Goal: Task Accomplishment & Management: Manage account settings

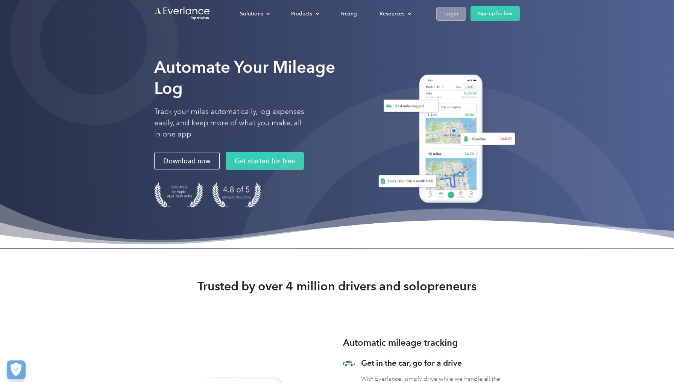
click at [456, 17] on div "Login" at bounding box center [451, 13] width 14 height 9
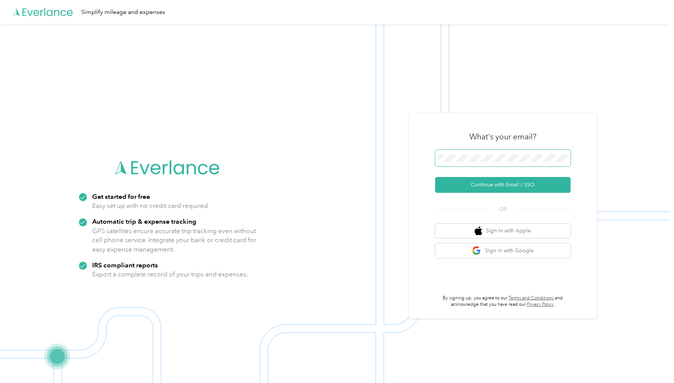
click at [474, 151] on span at bounding box center [502, 158] width 135 height 17
click at [489, 178] on button "Continue with Email / SSO" at bounding box center [502, 185] width 135 height 16
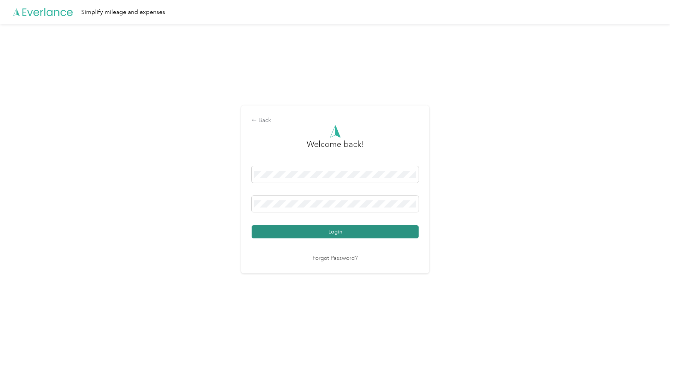
click at [338, 229] on button "Login" at bounding box center [335, 231] width 167 height 13
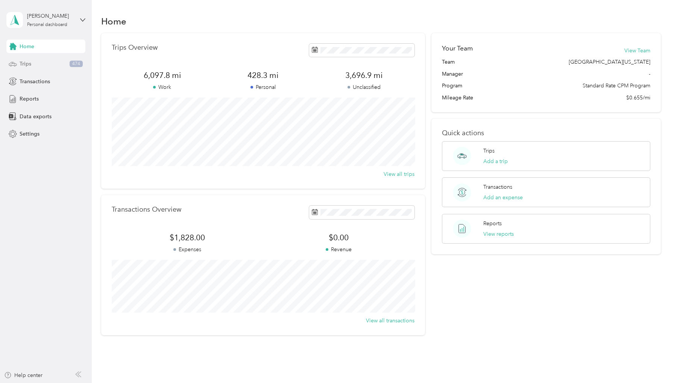
click at [29, 60] on span "Trips" at bounding box center [26, 64] width 12 height 8
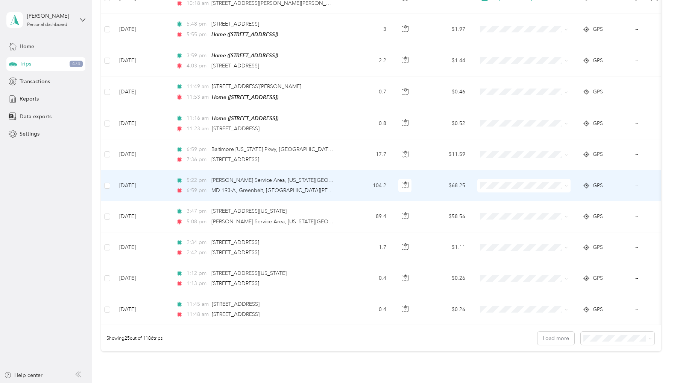
scroll to position [606, 0]
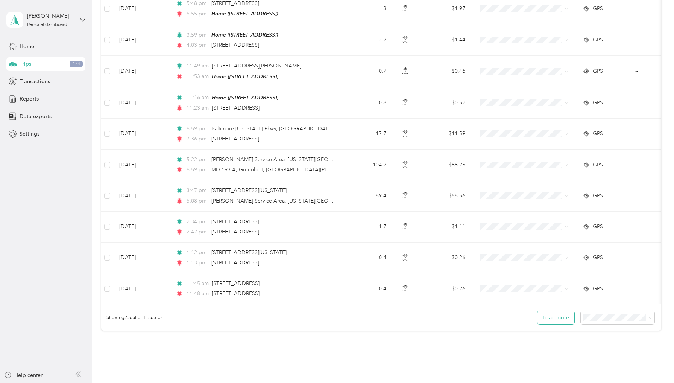
click at [558, 311] on button "Load more" at bounding box center [556, 317] width 37 height 13
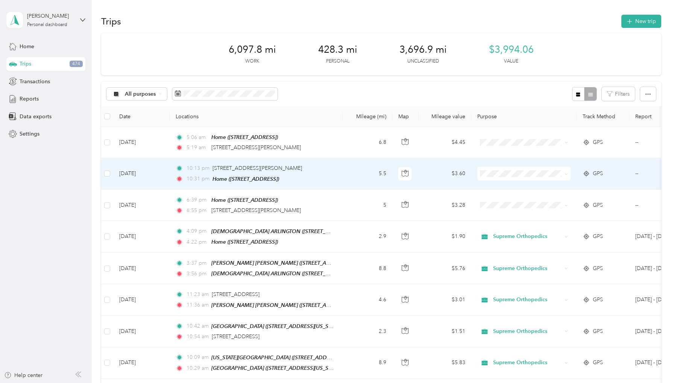
scroll to position [0, 0]
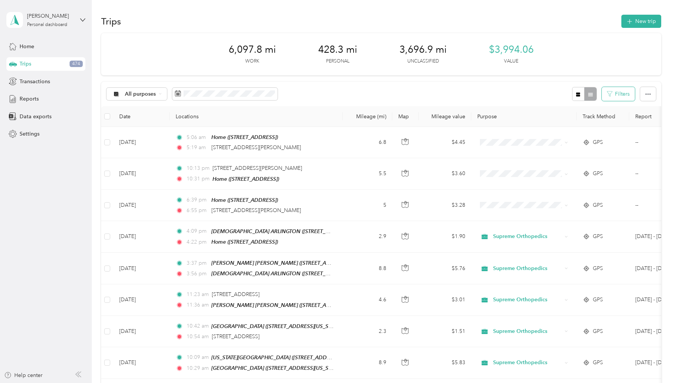
click at [629, 95] on button "Filters" at bounding box center [618, 94] width 33 height 14
click at [537, 89] on div "All purposes Filters" at bounding box center [381, 94] width 560 height 24
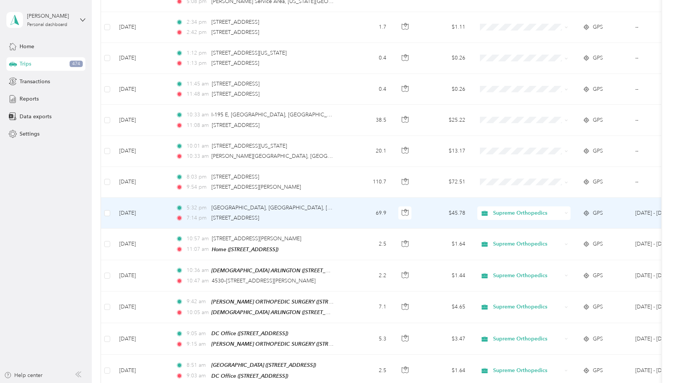
scroll to position [808, 0]
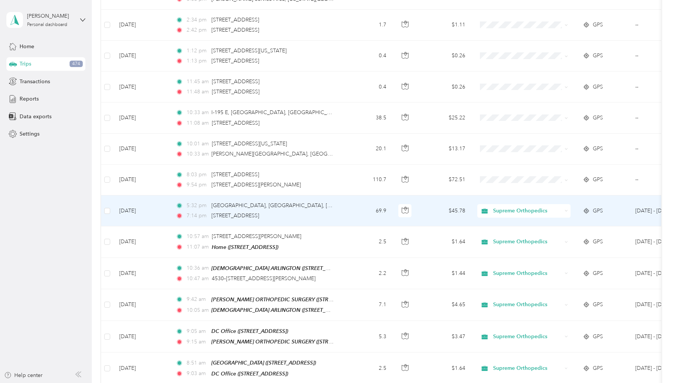
click at [544, 207] on span "Supreme Orthopedics" at bounding box center [527, 211] width 69 height 8
click at [526, 227] on span "Personal" at bounding box center [531, 227] width 70 height 8
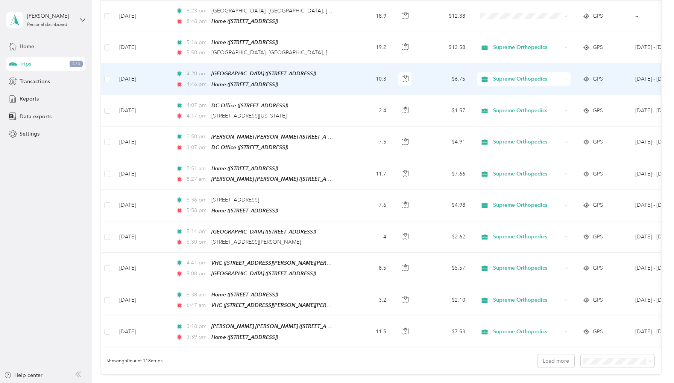
scroll to position [1363, 0]
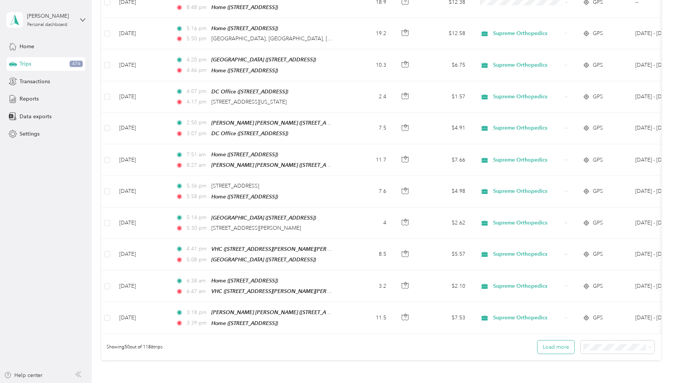
click at [565, 340] on button "Load more" at bounding box center [556, 346] width 37 height 13
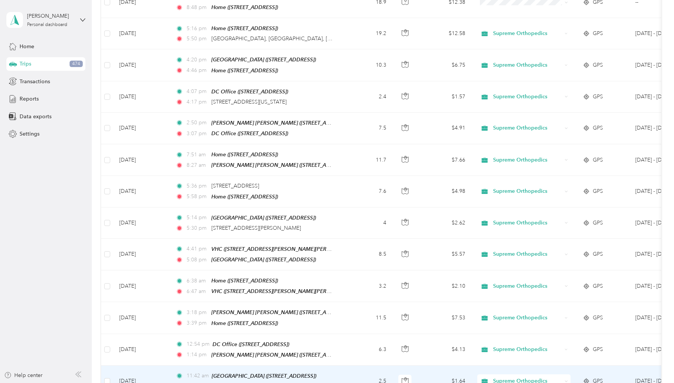
click at [612, 366] on td "GPS" at bounding box center [603, 381] width 53 height 32
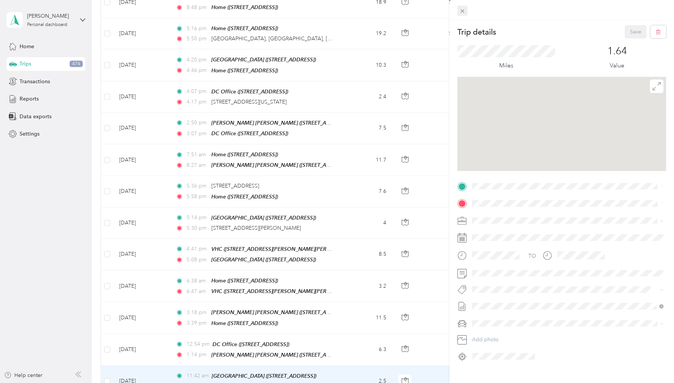
click at [466, 11] on span at bounding box center [462, 11] width 11 height 11
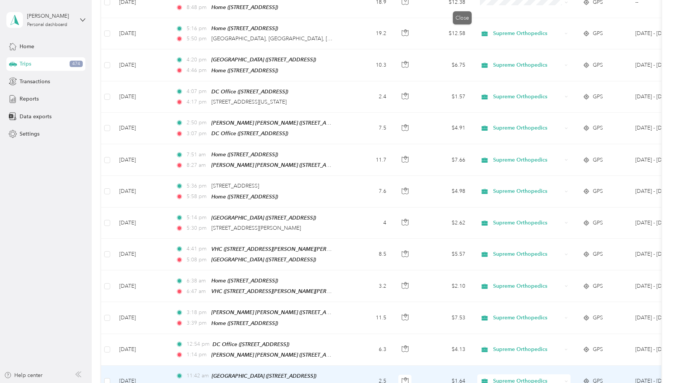
click at [463, 11] on div at bounding box center [337, 191] width 674 height 383
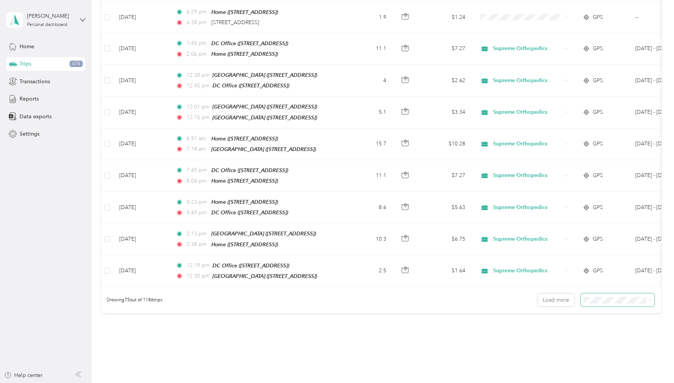
scroll to position [2197, 0]
click at [611, 307] on li "100 per load" at bounding box center [620, 305] width 74 height 13
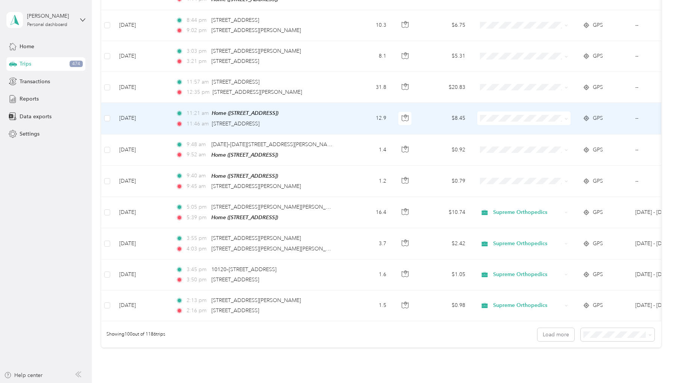
scroll to position [2948, 0]
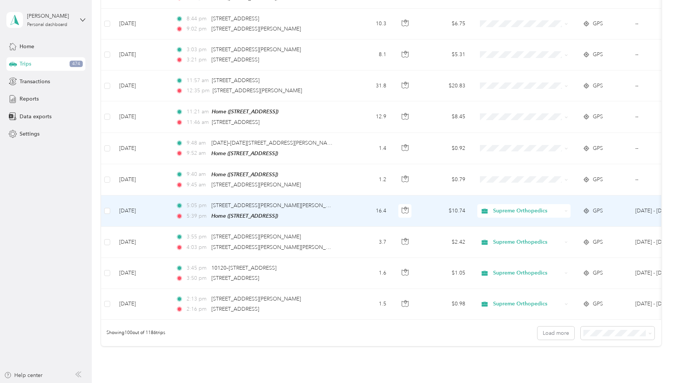
click at [537, 207] on span "Supreme Orthopedics" at bounding box center [527, 211] width 69 height 8
click at [526, 191] on span "Personal" at bounding box center [531, 192] width 70 height 8
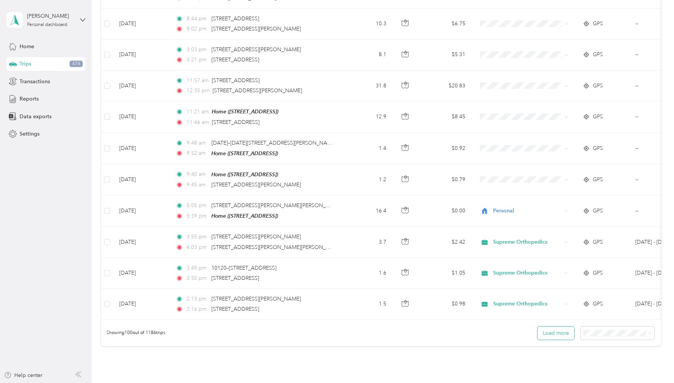
click at [568, 326] on button "Load more" at bounding box center [556, 332] width 37 height 13
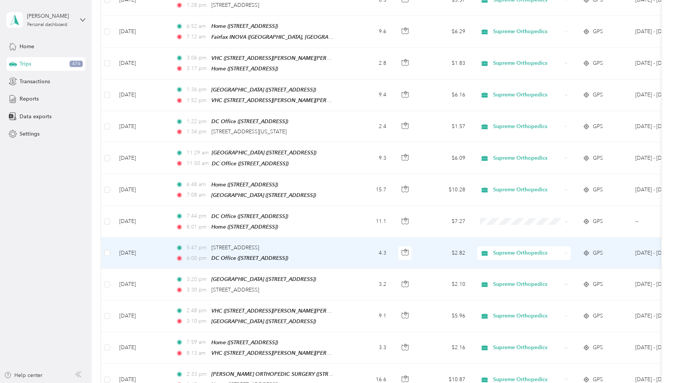
scroll to position [3284, 0]
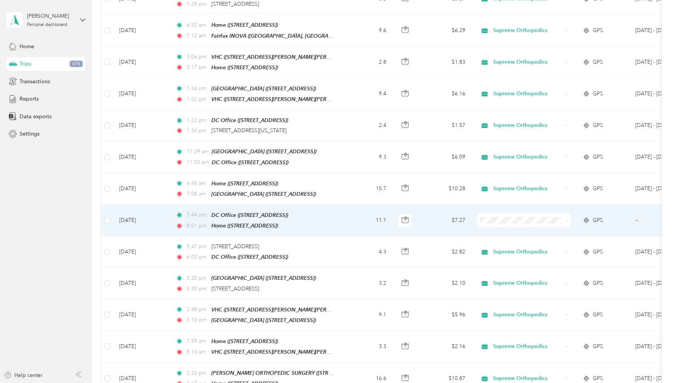
click at [513, 185] on li "Supreme Orthopedics" at bounding box center [523, 182] width 93 height 13
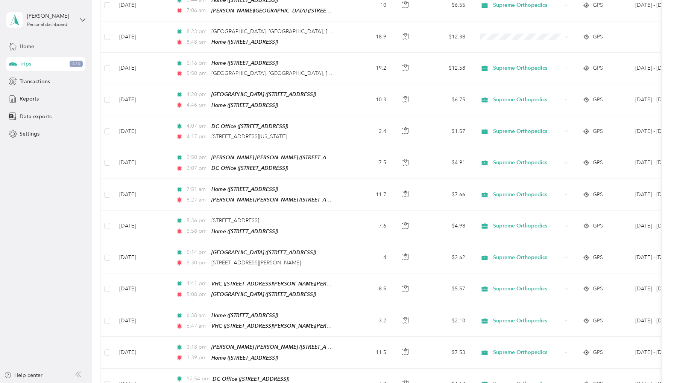
scroll to position [1185, 0]
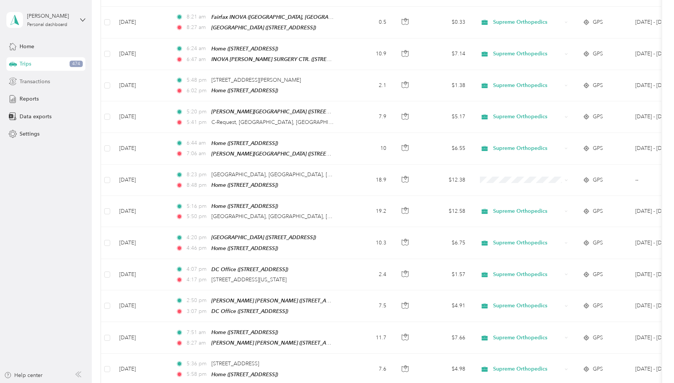
click at [52, 83] on div "Transactions" at bounding box center [45, 81] width 79 height 14
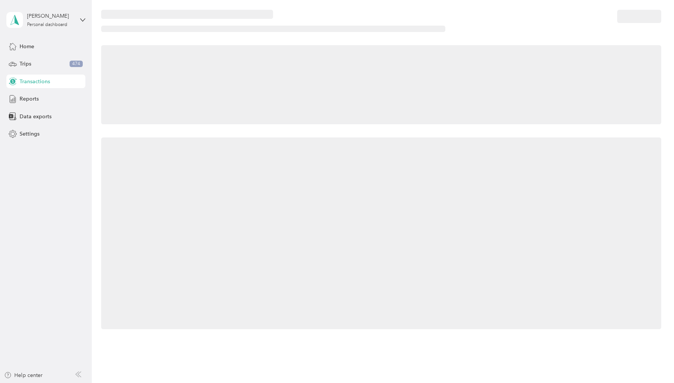
scroll to position [8, 0]
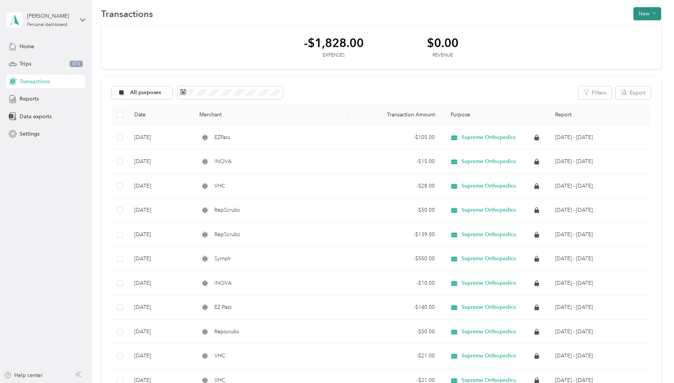
click at [652, 10] on button "New" at bounding box center [648, 13] width 28 height 13
click at [649, 29] on span "Expense" at bounding box center [647, 28] width 20 height 8
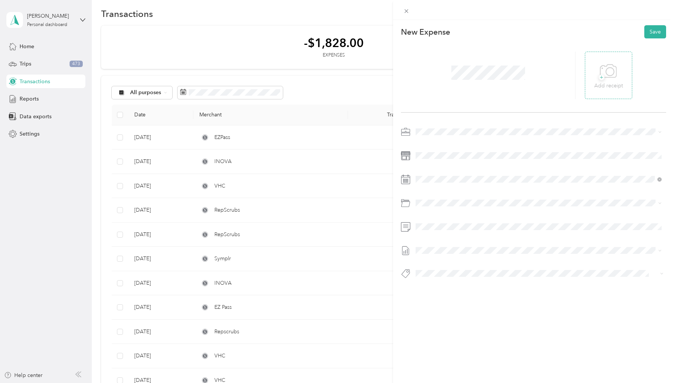
click at [604, 71] on icon at bounding box center [608, 71] width 17 height 21
click at [444, 183] on span at bounding box center [539, 179] width 253 height 12
click at [610, 183] on span at bounding box center [539, 179] width 253 height 12
click at [412, 180] on div at bounding box center [533, 179] width 265 height 12
click at [433, 220] on icon at bounding box center [435, 222] width 8 height 8
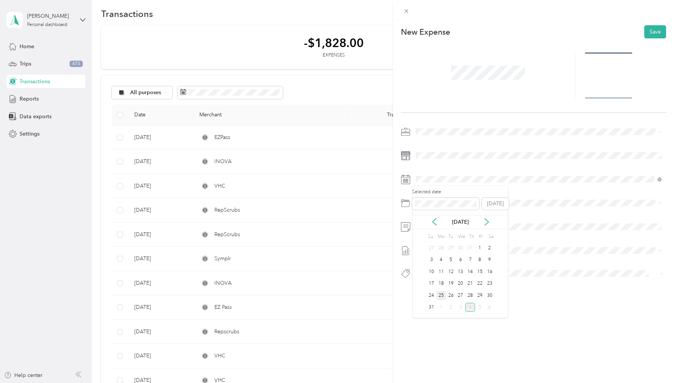
click at [440, 293] on div "25" at bounding box center [441, 294] width 10 height 9
click at [450, 261] on li "Tolls" at bounding box center [538, 259] width 251 height 14
click at [450, 273] on span "[DATE] - [DATE]" at bounding box center [435, 275] width 38 height 8
click at [658, 29] on button "Save" at bounding box center [655, 31] width 22 height 13
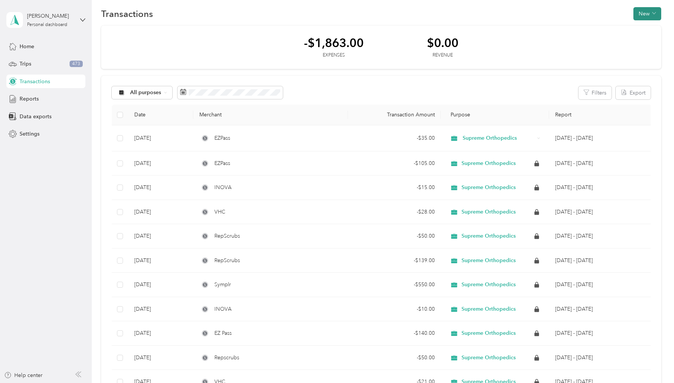
click at [655, 11] on span "button" at bounding box center [654, 14] width 4 height 6
click at [650, 27] on span "Expense" at bounding box center [647, 28] width 20 height 8
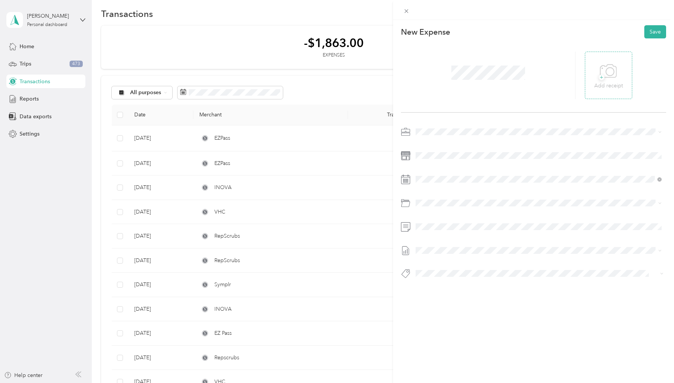
click at [618, 77] on div "+ Add receipt" at bounding box center [608, 75] width 29 height 29
click at [414, 177] on span at bounding box center [539, 179] width 253 height 12
click at [433, 249] on div "31" at bounding box center [432, 247] width 10 height 9
click at [433, 295] on div "24" at bounding box center [432, 294] width 10 height 9
click at [409, 181] on icon at bounding box center [405, 179] width 9 height 9
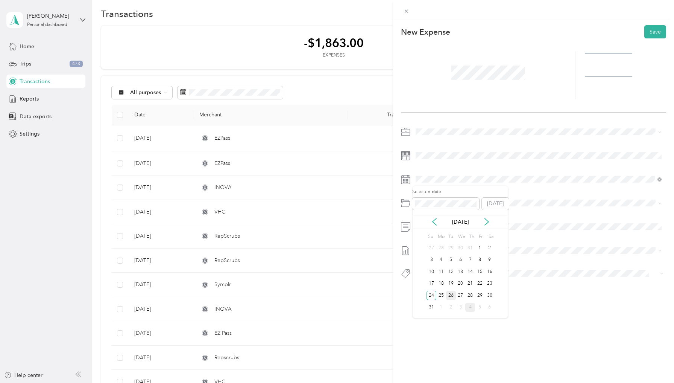
click at [450, 298] on div "26" at bounding box center [451, 294] width 10 height 9
click at [433, 208] on span at bounding box center [539, 203] width 253 height 12
click at [433, 196] on div at bounding box center [533, 205] width 265 height 158
click at [449, 233] on span "Parking" at bounding box center [444, 231] width 17 height 6
click at [443, 277] on li "[DATE] - [DATE] Draft" at bounding box center [538, 275] width 251 height 12
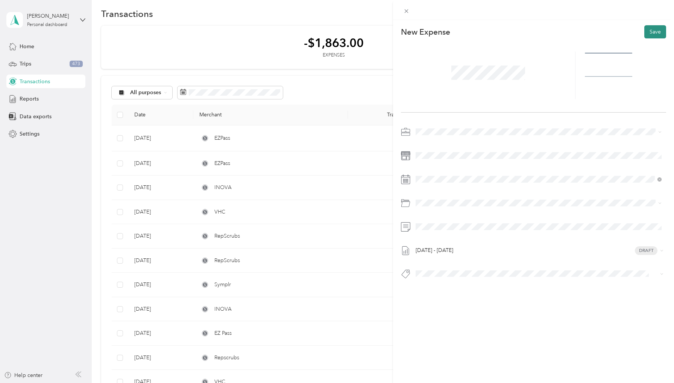
click at [654, 36] on button "Save" at bounding box center [655, 31] width 22 height 13
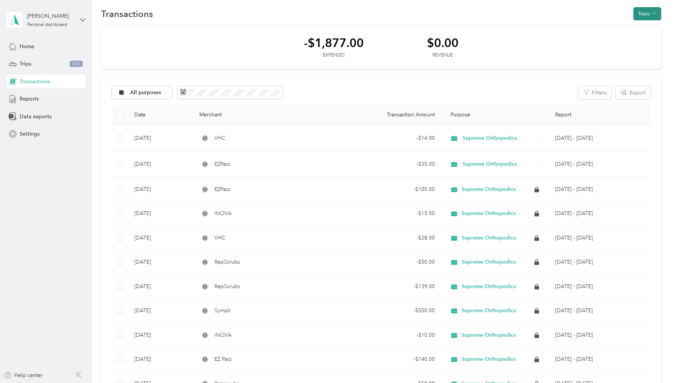
click at [650, 13] on button "New" at bounding box center [648, 13] width 28 height 13
click at [646, 25] on span "Expense" at bounding box center [647, 28] width 20 height 8
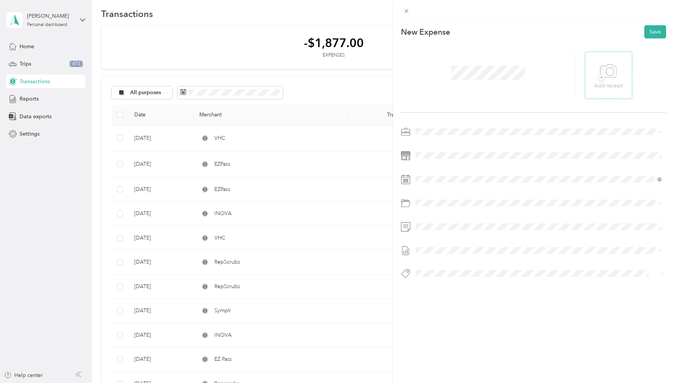
click at [614, 76] on icon at bounding box center [608, 71] width 17 height 21
click at [436, 224] on icon at bounding box center [435, 222] width 8 height 8
click at [479, 286] on div "22" at bounding box center [480, 283] width 10 height 9
click at [451, 233] on div "Parking" at bounding box center [547, 232] width 223 height 8
click at [450, 275] on span "[DATE] - [DATE]" at bounding box center [435, 274] width 38 height 8
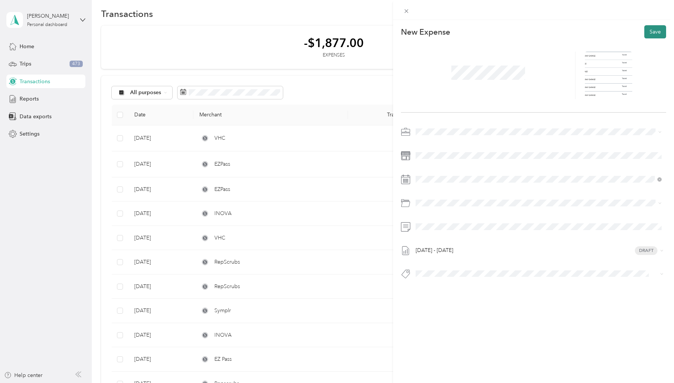
click at [654, 33] on button "Save" at bounding box center [655, 31] width 22 height 13
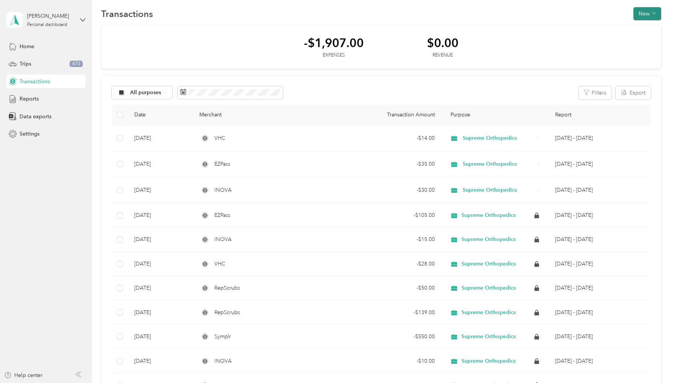
click at [656, 12] on icon "button" at bounding box center [654, 13] width 4 height 4
click at [646, 26] on span "Expense" at bounding box center [647, 28] width 20 height 8
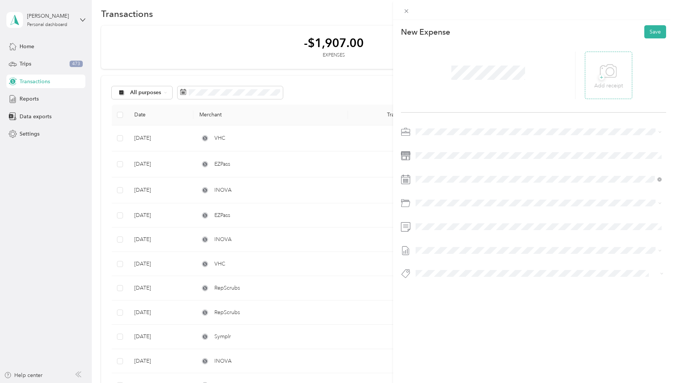
click at [614, 77] on icon at bounding box center [608, 71] width 17 height 21
click at [436, 161] on span at bounding box center [539, 155] width 253 height 12
click at [436, 220] on icon at bounding box center [435, 222] width 8 height 8
click at [477, 282] on div "22" at bounding box center [480, 283] width 10 height 9
click at [459, 243] on span "Rep Scrubs" at bounding box center [449, 245] width 27 height 6
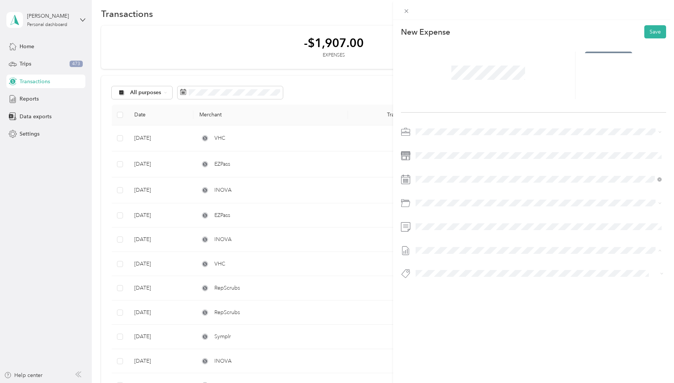
click at [453, 274] on span "[DATE] - [DATE]" at bounding box center [435, 275] width 38 height 8
click at [650, 32] on button "Save" at bounding box center [655, 31] width 22 height 13
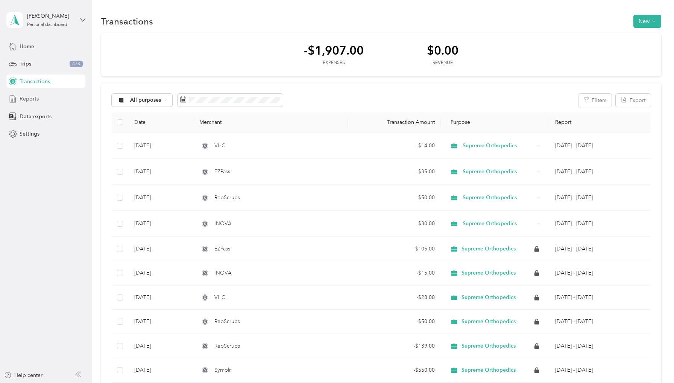
click at [37, 102] on span "Reports" at bounding box center [29, 99] width 19 height 8
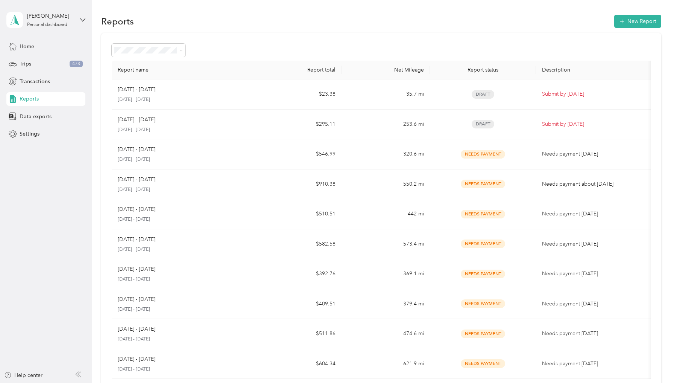
click at [94, 26] on div "Reports New Report Report name Report total Net Mileage Report status Descripti…" at bounding box center [381, 225] width 579 height 451
click at [53, 85] on div "Transactions" at bounding box center [45, 81] width 79 height 14
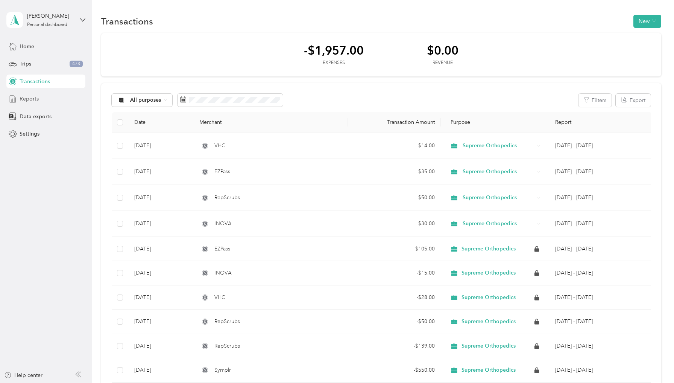
click at [33, 99] on span "Reports" at bounding box center [29, 99] width 19 height 8
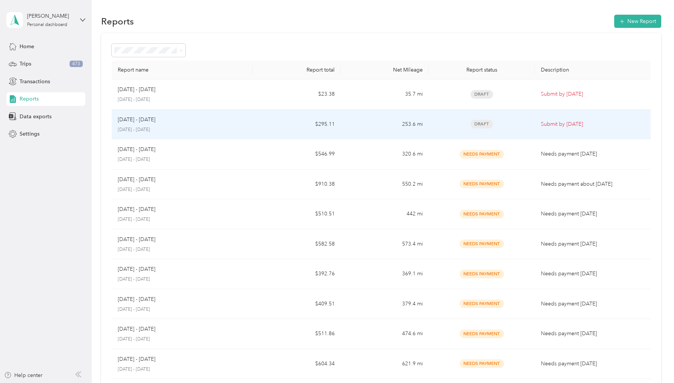
click at [416, 126] on td "253.6 mi" at bounding box center [385, 124] width 88 height 30
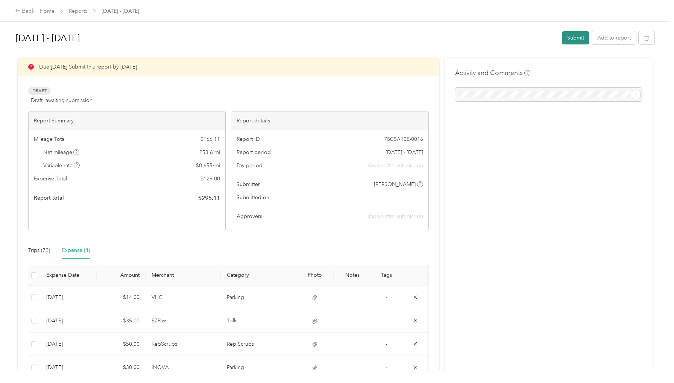
click at [577, 40] on button "Submit" at bounding box center [575, 37] width 27 height 13
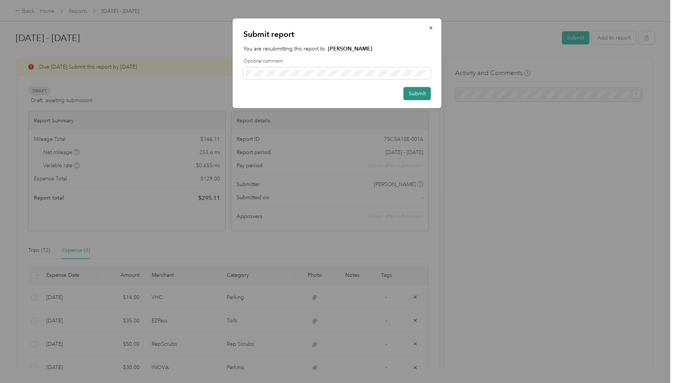
click at [416, 93] on button "Submit" at bounding box center [417, 93] width 27 height 13
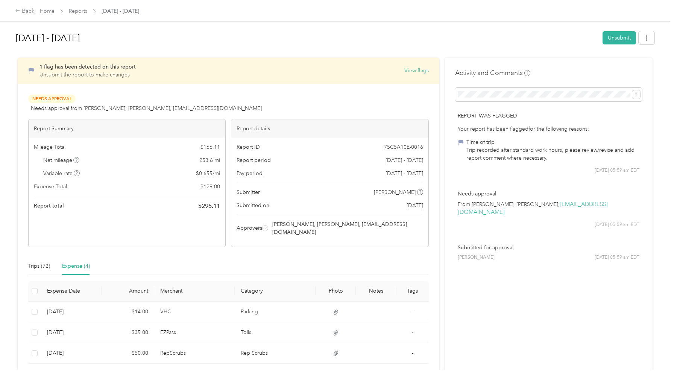
click at [389, 40] on h1 "[DATE] - [DATE]" at bounding box center [307, 38] width 582 height 18
